Goal: Find contact information: Find contact information

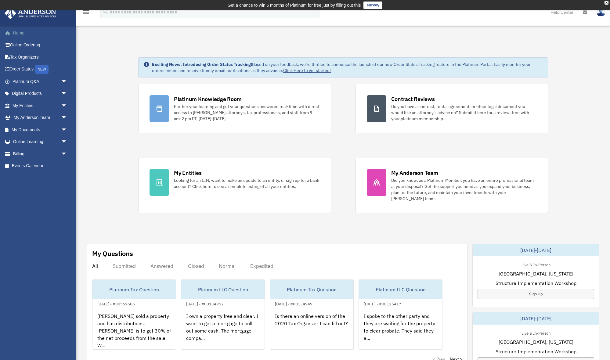
click at [19, 34] on link "Home" at bounding box center [40, 33] width 72 height 12
click at [21, 34] on link "Home" at bounding box center [40, 33] width 72 height 12
click at [65, 117] on span "arrow_drop_down" at bounding box center [67, 118] width 12 height 13
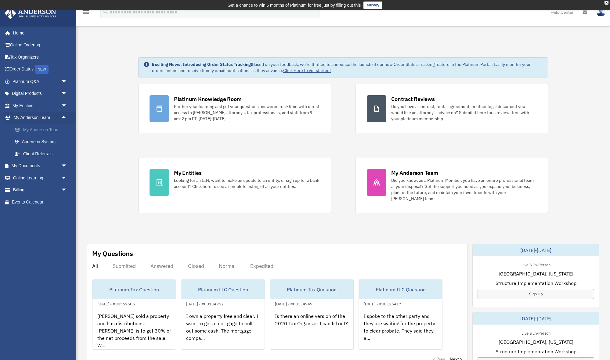
click at [55, 127] on link "My Anderson Team" at bounding box center [43, 130] width 68 height 12
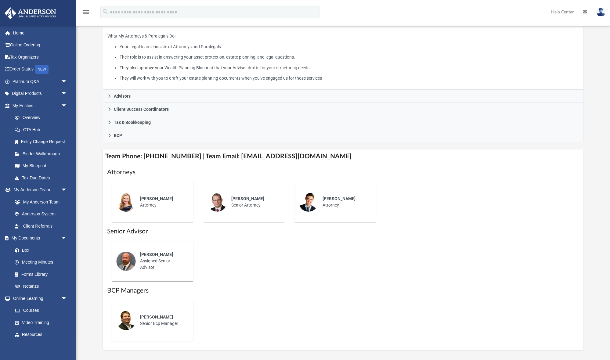
scroll to position [116, 0]
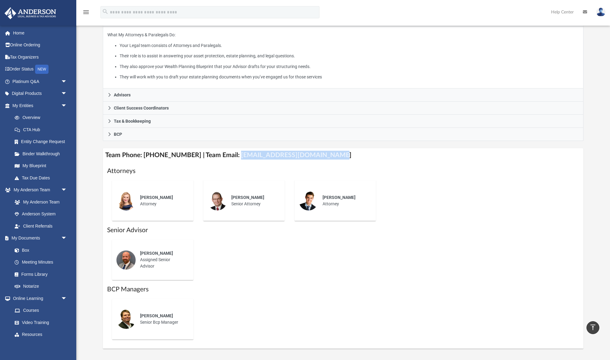
drag, startPoint x: 229, startPoint y: 154, endPoint x: 349, endPoint y: 159, distance: 120.3
click at [349, 159] on h4 "Team Phone: (725) 201-7545 | Team Email: myteam@andersonadvisors.com" at bounding box center [343, 155] width 480 height 14
copy h4 "myteam@andersonadvisors.com"
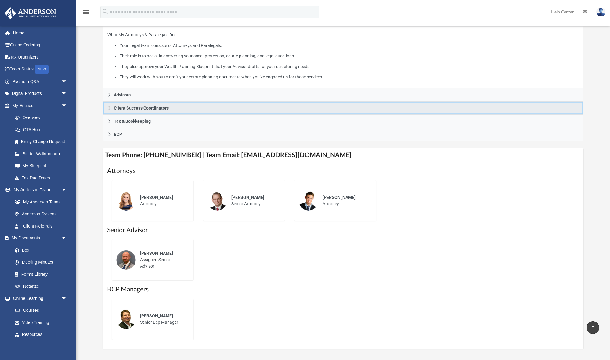
click at [111, 106] on icon at bounding box center [109, 108] width 4 height 4
